Goal: Task Accomplishment & Management: Complete application form

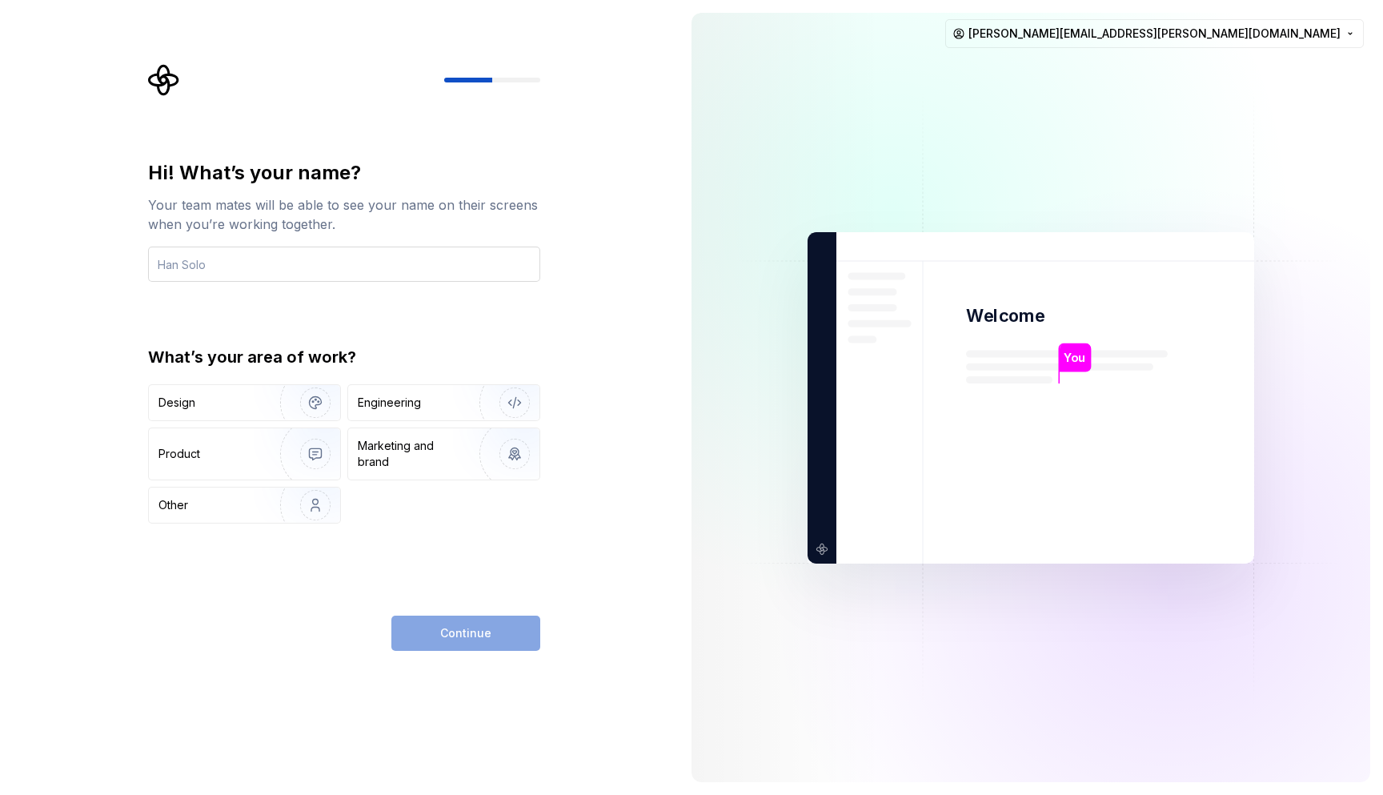
click at [324, 253] on input "text" at bounding box center [344, 264] width 392 height 35
click at [245, 403] on div "Design" at bounding box center [209, 403] width 101 height 16
click at [435, 409] on div "Engineering" at bounding box center [421, 403] width 127 height 16
click at [274, 274] on input "text" at bounding box center [344, 264] width 392 height 35
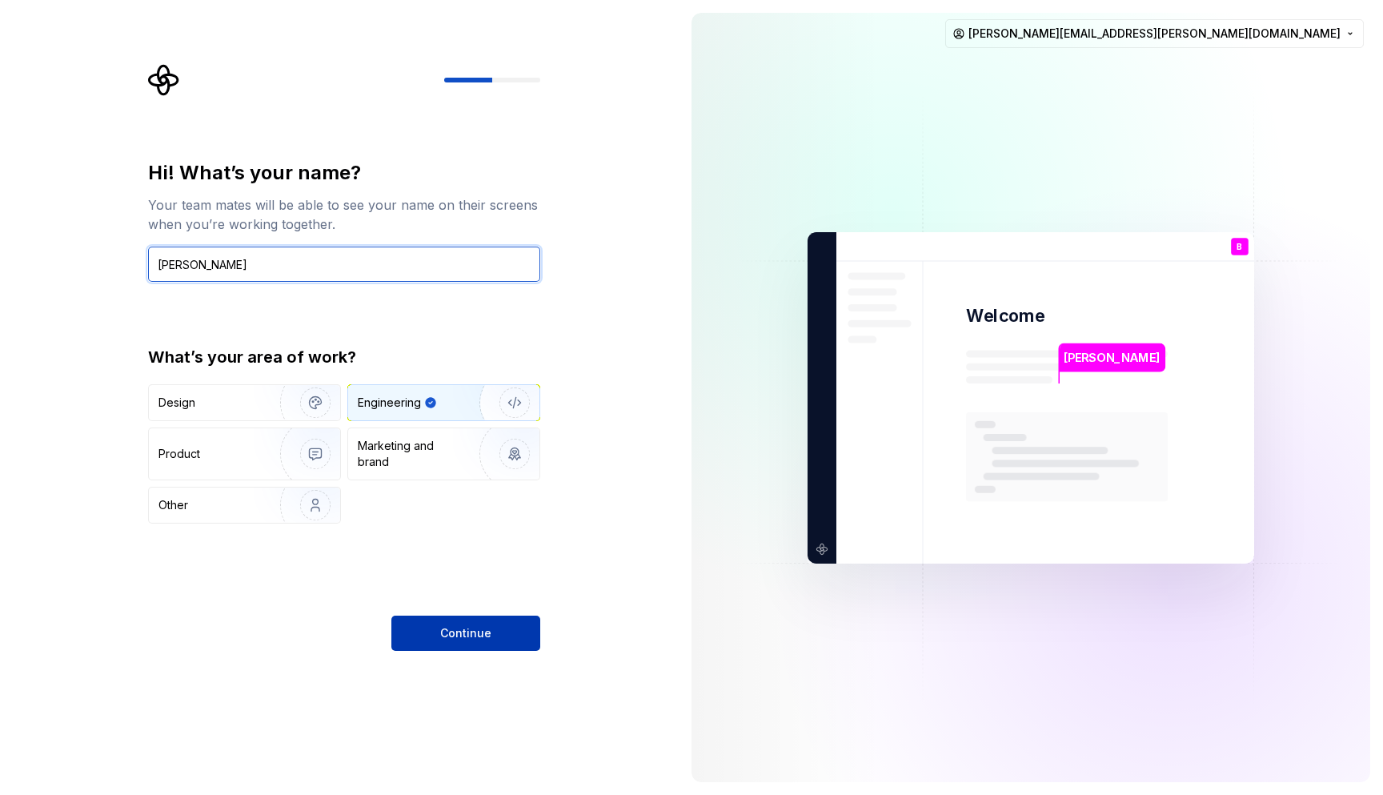
type input "[PERSON_NAME]"
click at [505, 632] on button "Continue" at bounding box center [465, 633] width 149 height 35
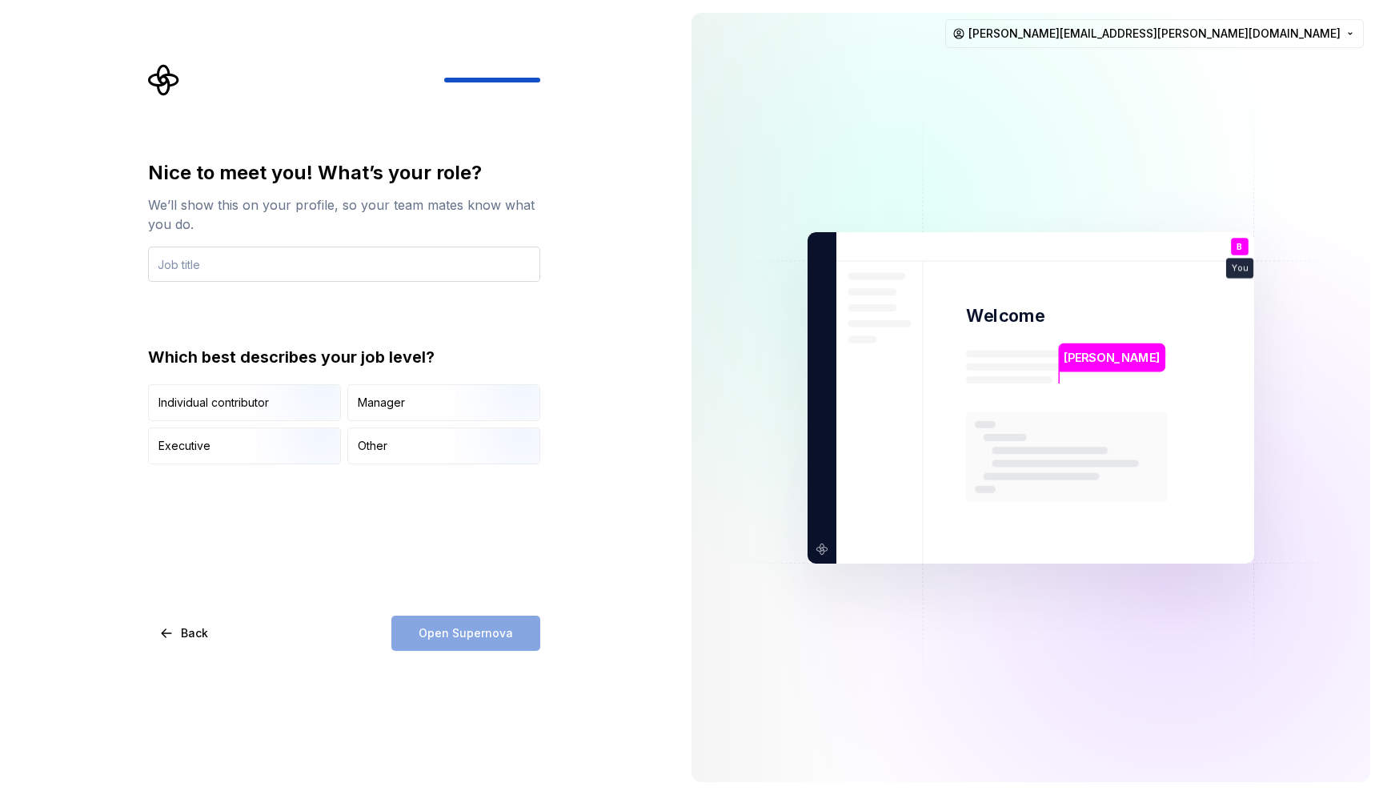
click at [303, 266] on input "text" at bounding box center [344, 264] width 392 height 35
click at [347, 270] on input "UX/UI Design" at bounding box center [344, 264] width 392 height 35
type input "UX/UI Design"
click at [255, 456] on img "button" at bounding box center [302, 465] width 102 height 107
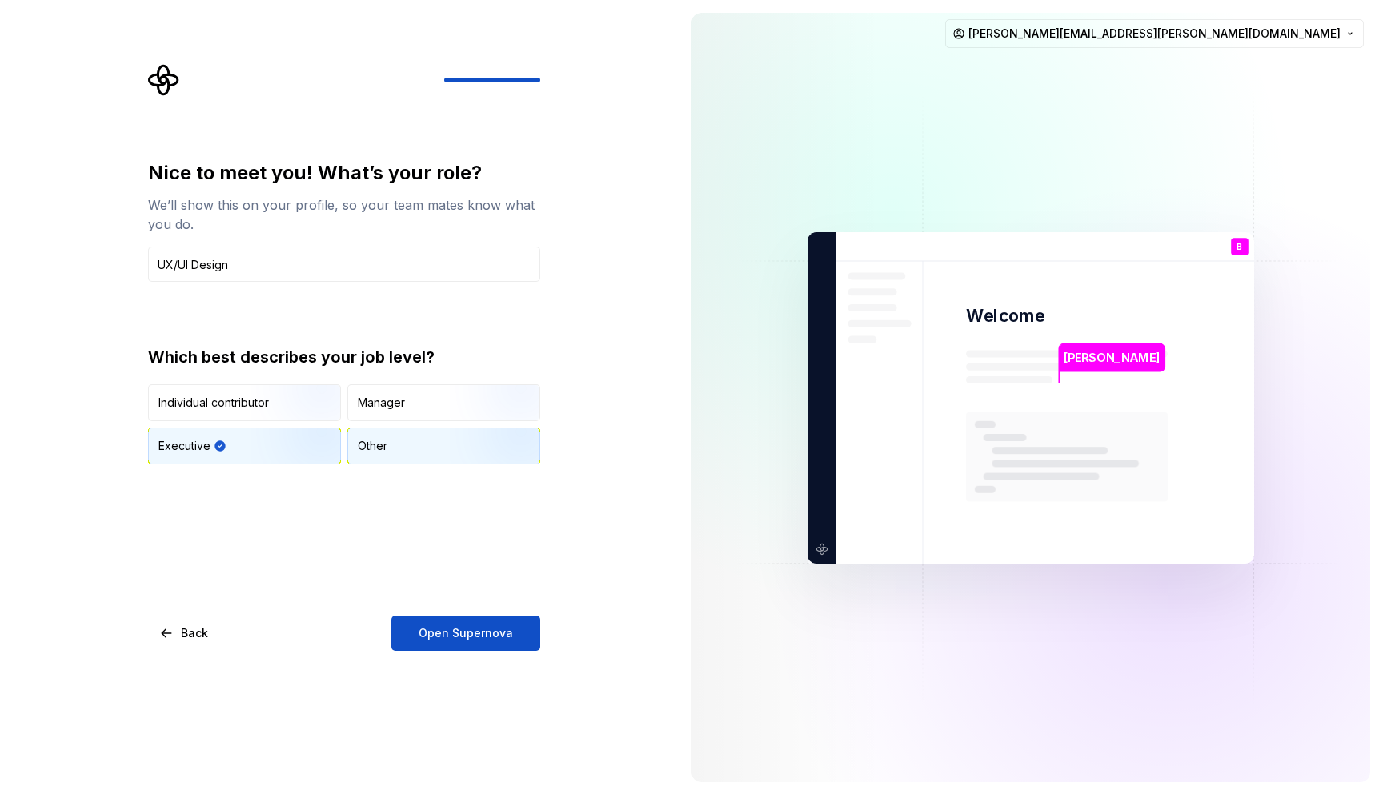
click at [364, 441] on div "Other" at bounding box center [373, 446] width 30 height 16
click at [472, 637] on span "Open Supernova" at bounding box center [466, 633] width 94 height 16
